Goal: Communication & Community: Answer question/provide support

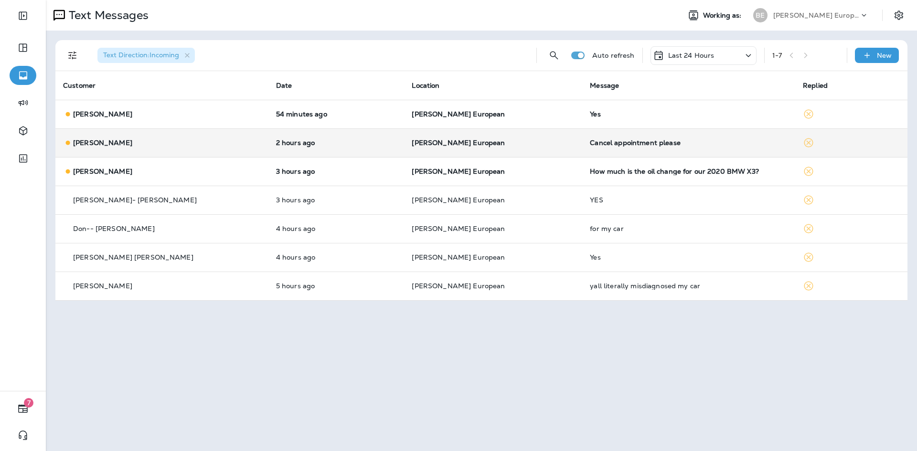
click at [606, 149] on td "Cancel appointment please" at bounding box center [688, 142] width 213 height 29
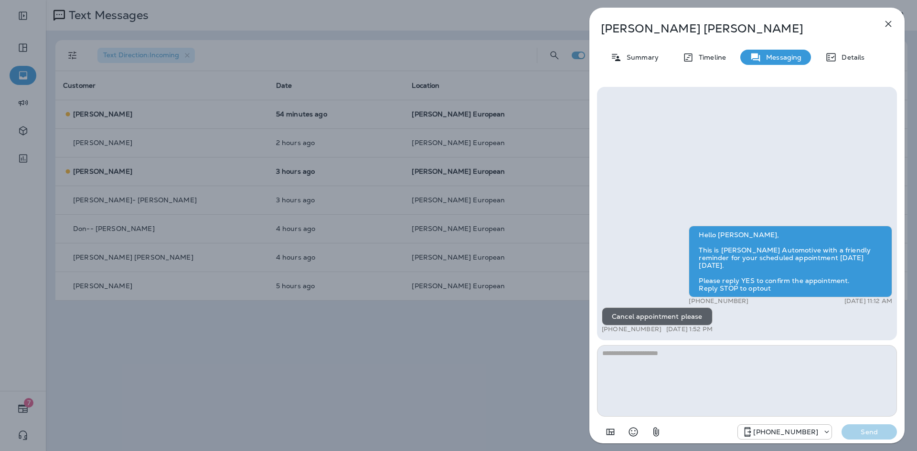
click at [884, 26] on icon "button" at bounding box center [887, 23] width 11 height 11
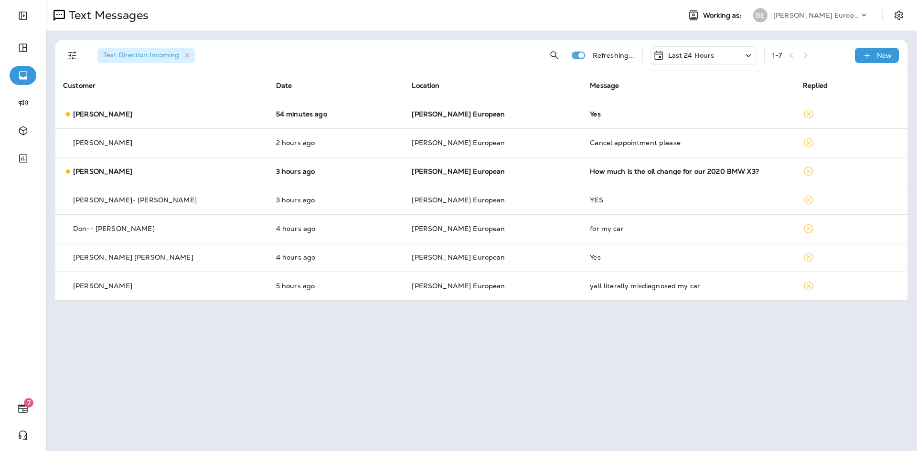
click at [601, 120] on td "Yes" at bounding box center [688, 114] width 213 height 29
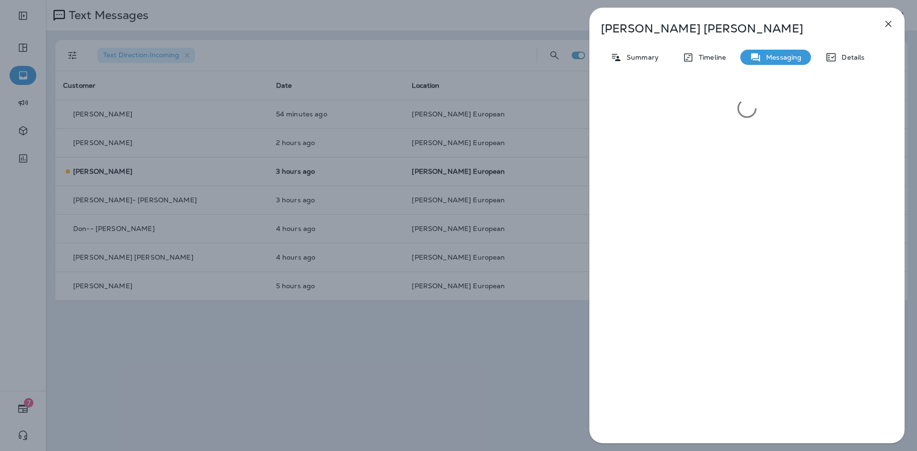
click at [890, 23] on icon "button" at bounding box center [888, 24] width 6 height 6
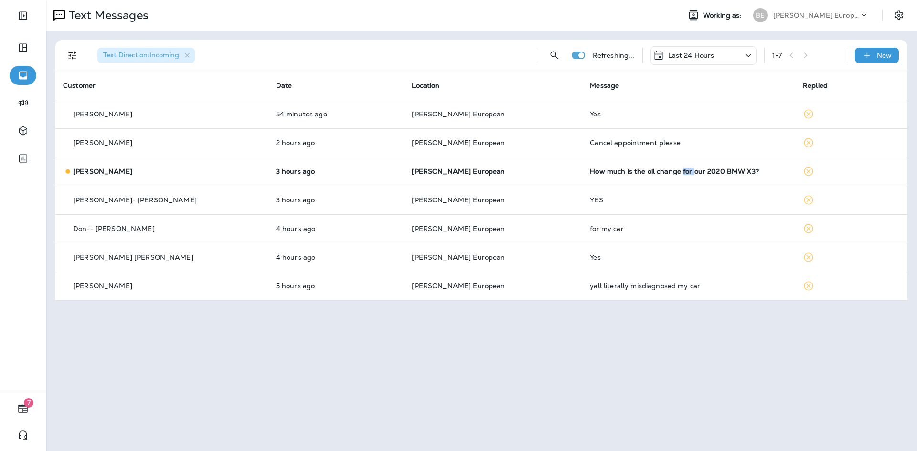
click at [644, 171] on div "How much is the oil change for our 2020 BMW X3?" at bounding box center [689, 172] width 198 height 8
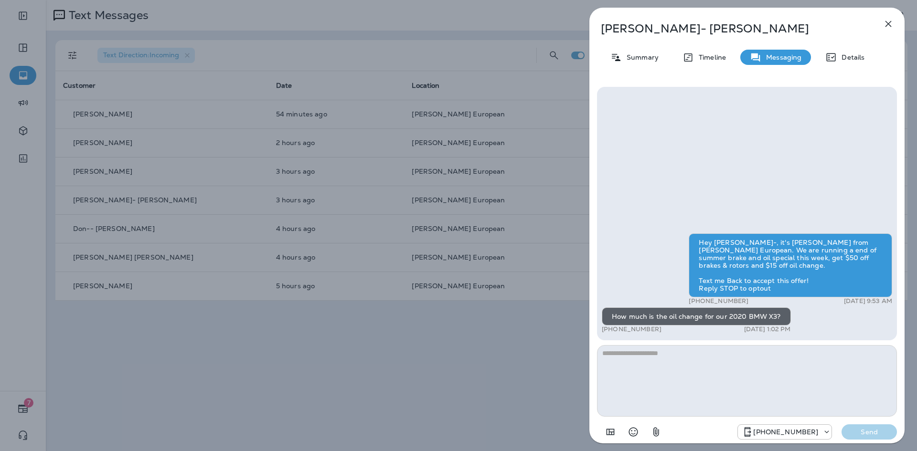
click at [701, 393] on textarea at bounding box center [747, 381] width 300 height 72
drag, startPoint x: 687, startPoint y: 30, endPoint x: 605, endPoint y: 34, distance: 82.2
click at [605, 34] on p "[PERSON_NAME]" at bounding box center [731, 28] width 261 height 13
click at [557, 19] on div "[PERSON_NAME] Summary Timeline Messaging Details Hey [PERSON_NAME]-, it's [PERS…" at bounding box center [458, 225] width 917 height 451
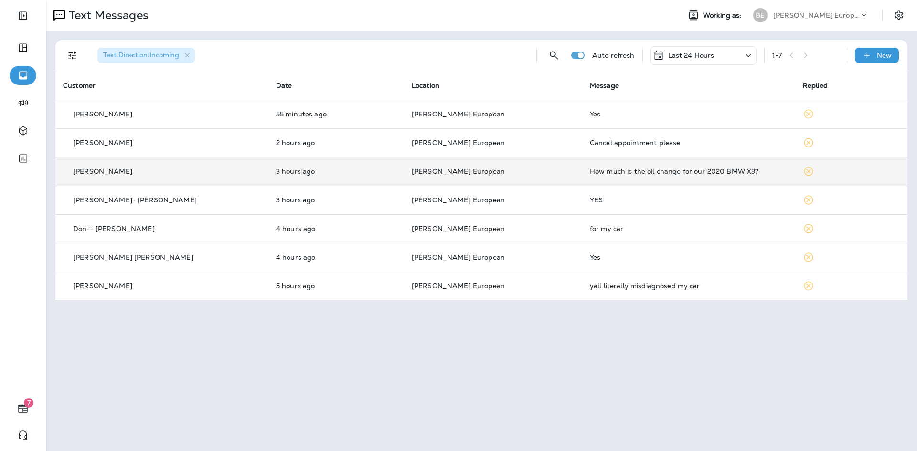
click at [632, 172] on div "How much is the oil change for our 2020 BMW X3?" at bounding box center [689, 172] width 198 height 8
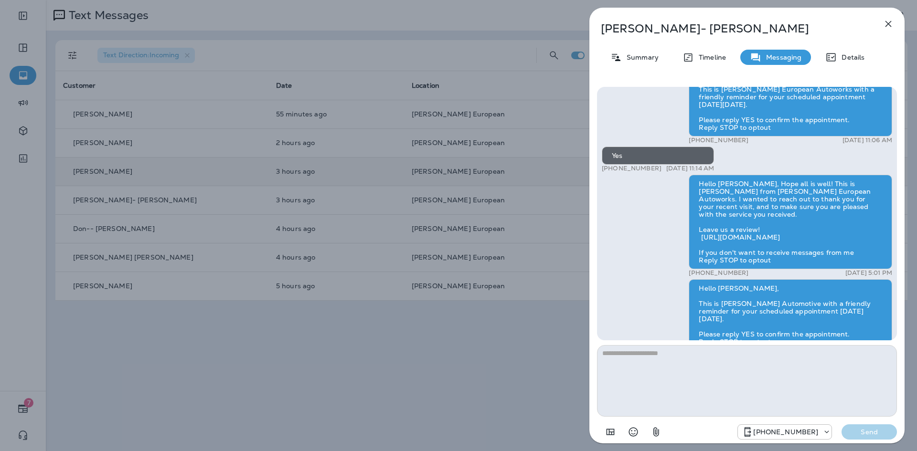
scroll to position [-143, 0]
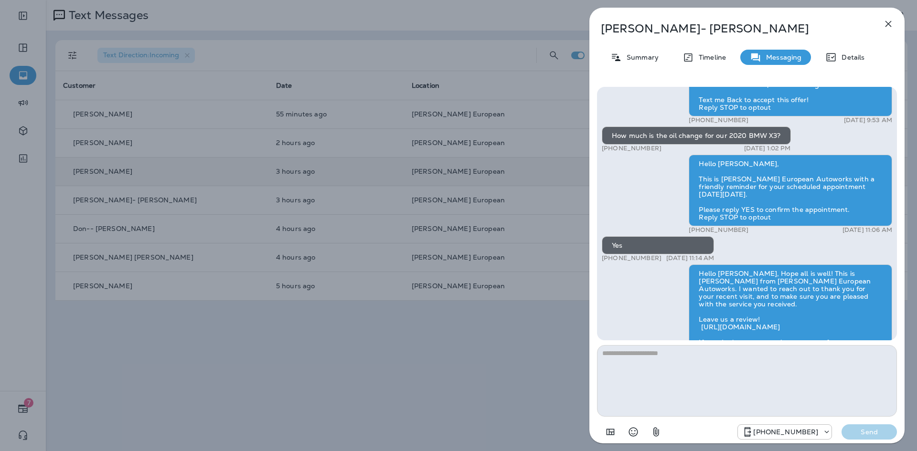
click at [888, 21] on icon "button" at bounding box center [887, 23] width 11 height 11
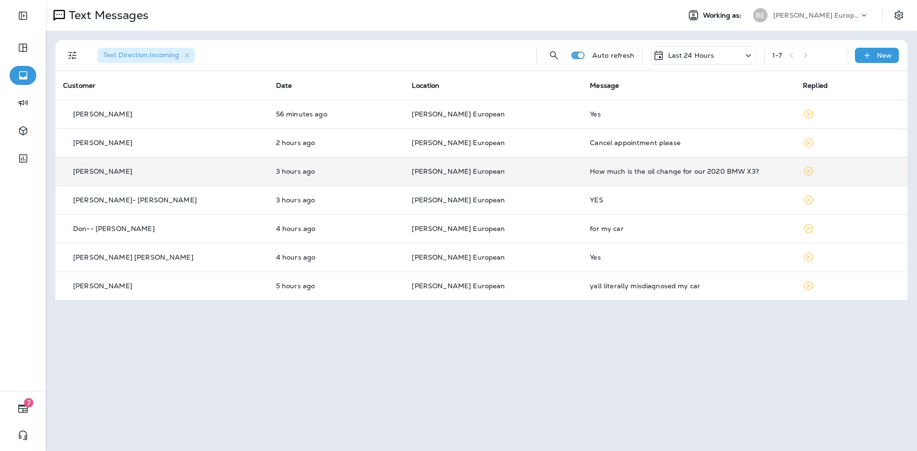
click at [590, 174] on div "How much is the oil change for our 2020 BMW X3?" at bounding box center [689, 172] width 198 height 8
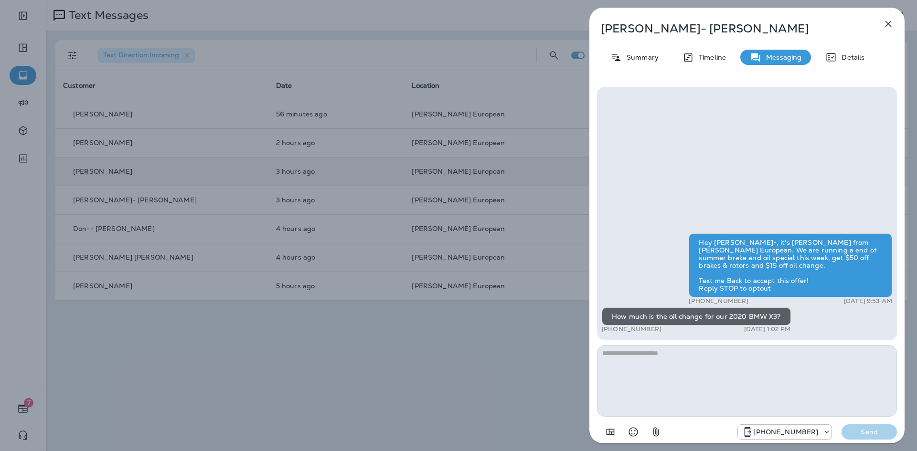
click at [883, 29] on icon "button" at bounding box center [887, 23] width 11 height 11
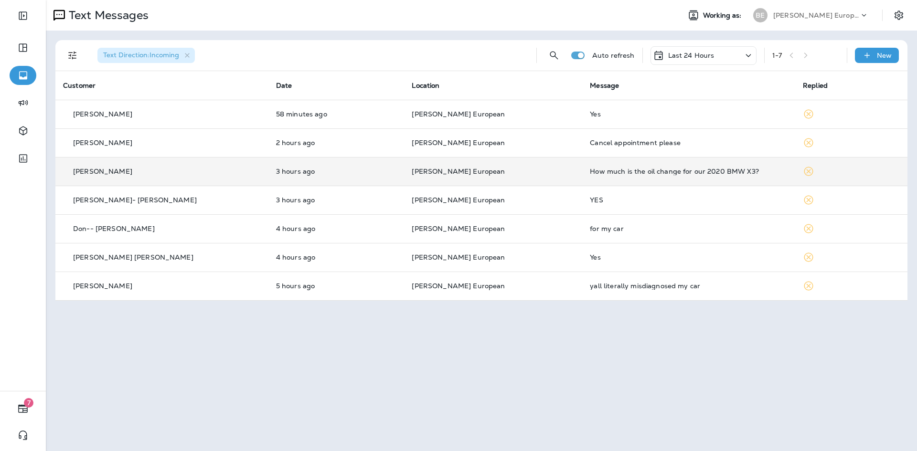
click at [590, 173] on div "How much is the oil change for our 2020 BMW X3?" at bounding box center [689, 172] width 198 height 8
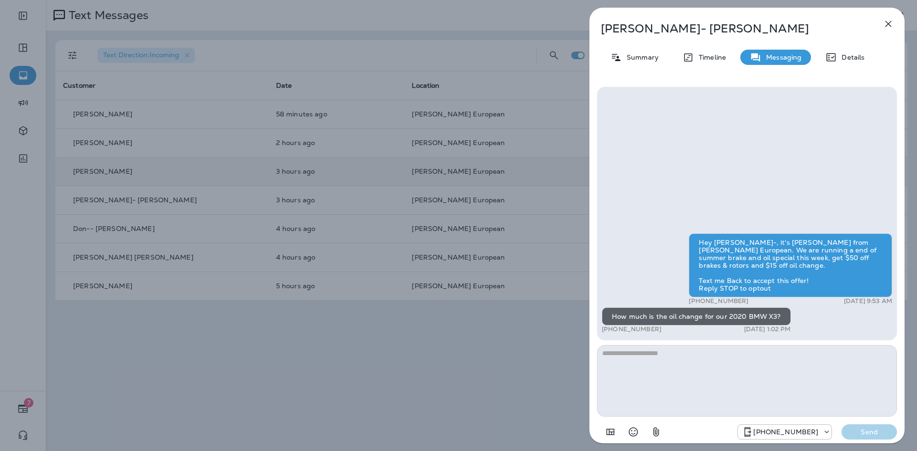
click at [749, 356] on textarea at bounding box center [747, 381] width 300 height 72
type textarea "**********"
click at [866, 434] on p "Send" at bounding box center [869, 432] width 40 height 9
click at [863, 435] on p "Send" at bounding box center [869, 432] width 40 height 9
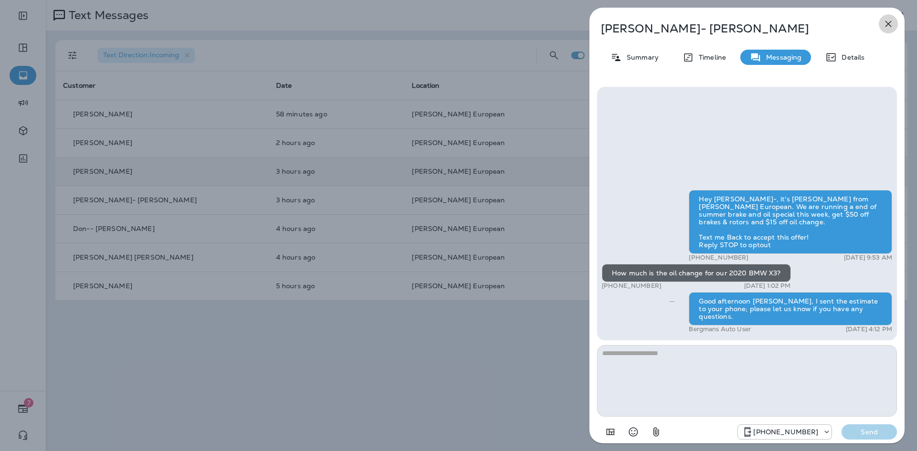
click at [890, 22] on icon "button" at bounding box center [888, 24] width 6 height 6
